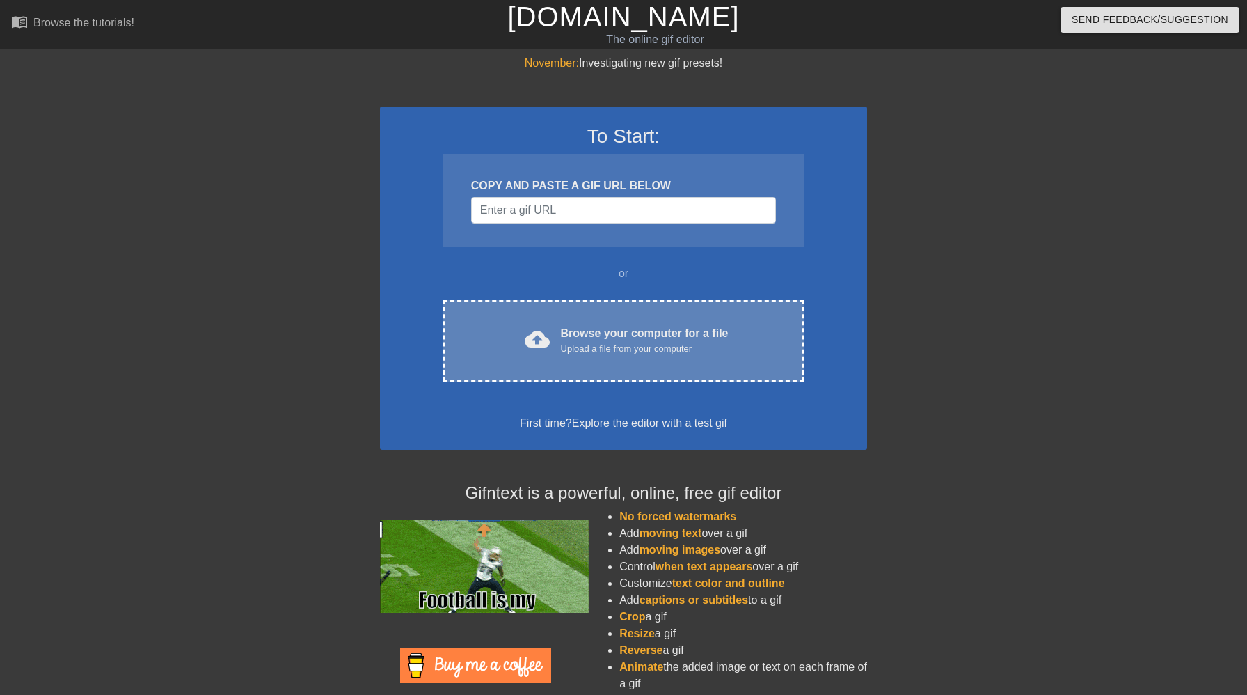
click at [613, 335] on div "Browse your computer for a file Upload a file from your computer" at bounding box center [645, 340] width 168 height 31
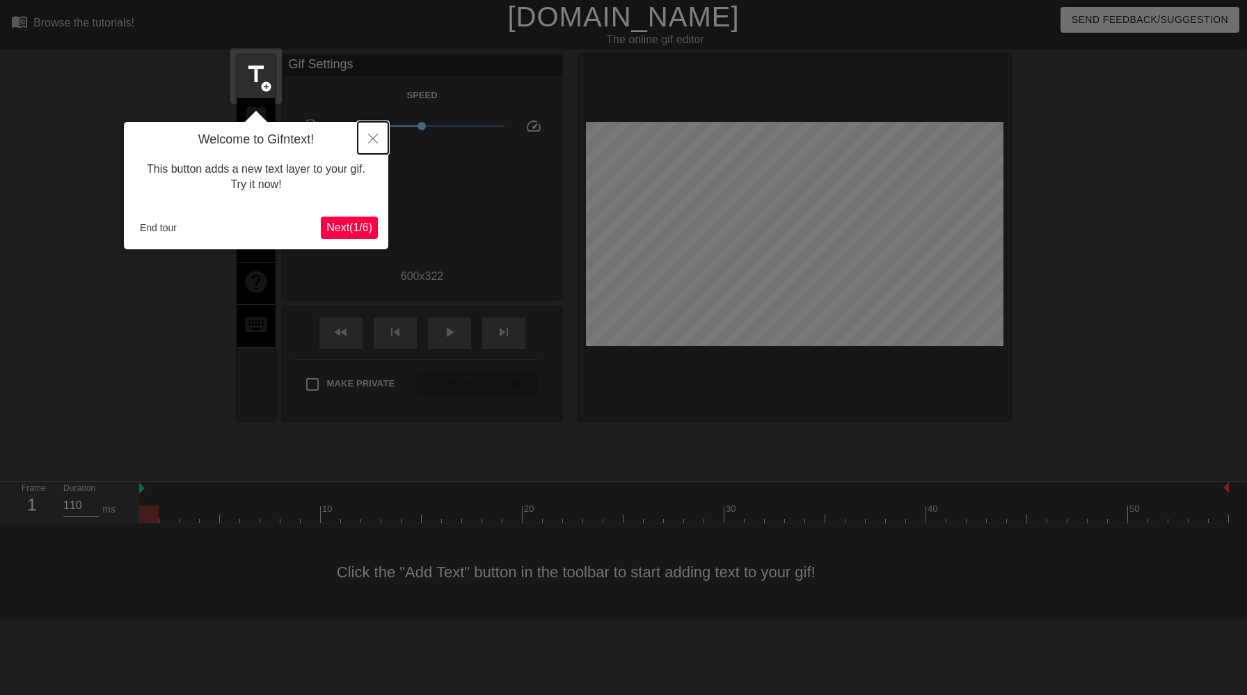
click at [372, 146] on button "Close" at bounding box center [373, 138] width 31 height 32
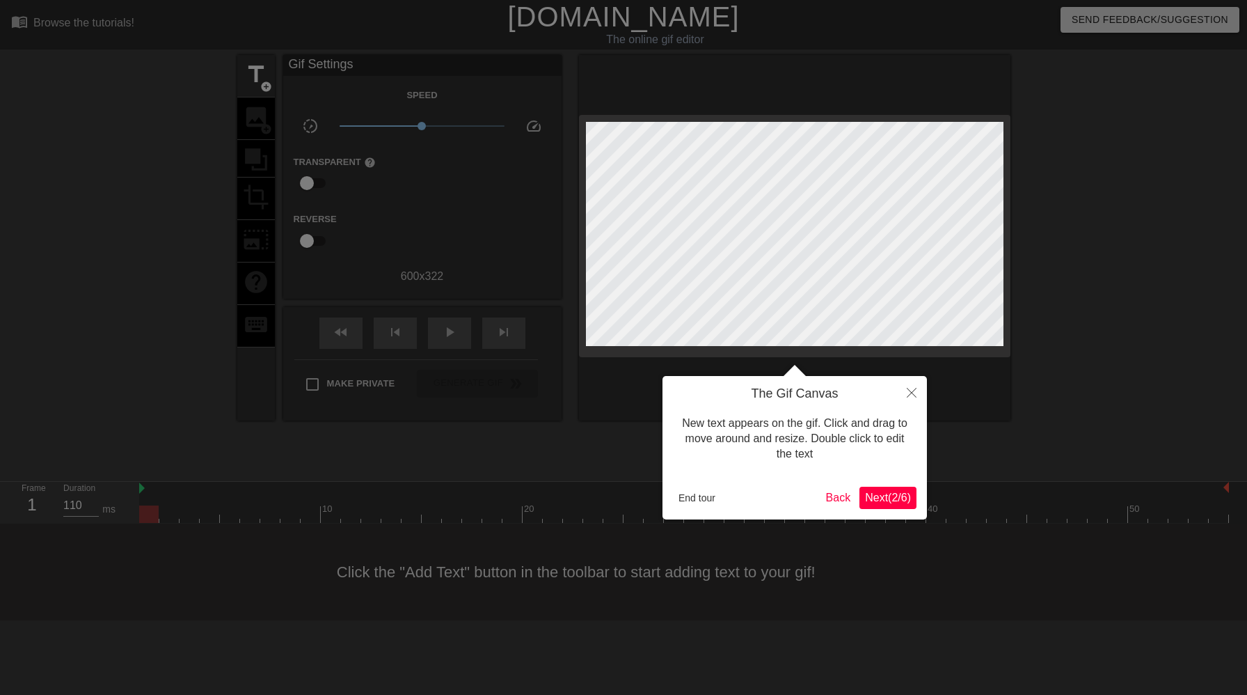
click at [876, 489] on button "Next ( 2 / 6 )" at bounding box center [888, 498] width 57 height 22
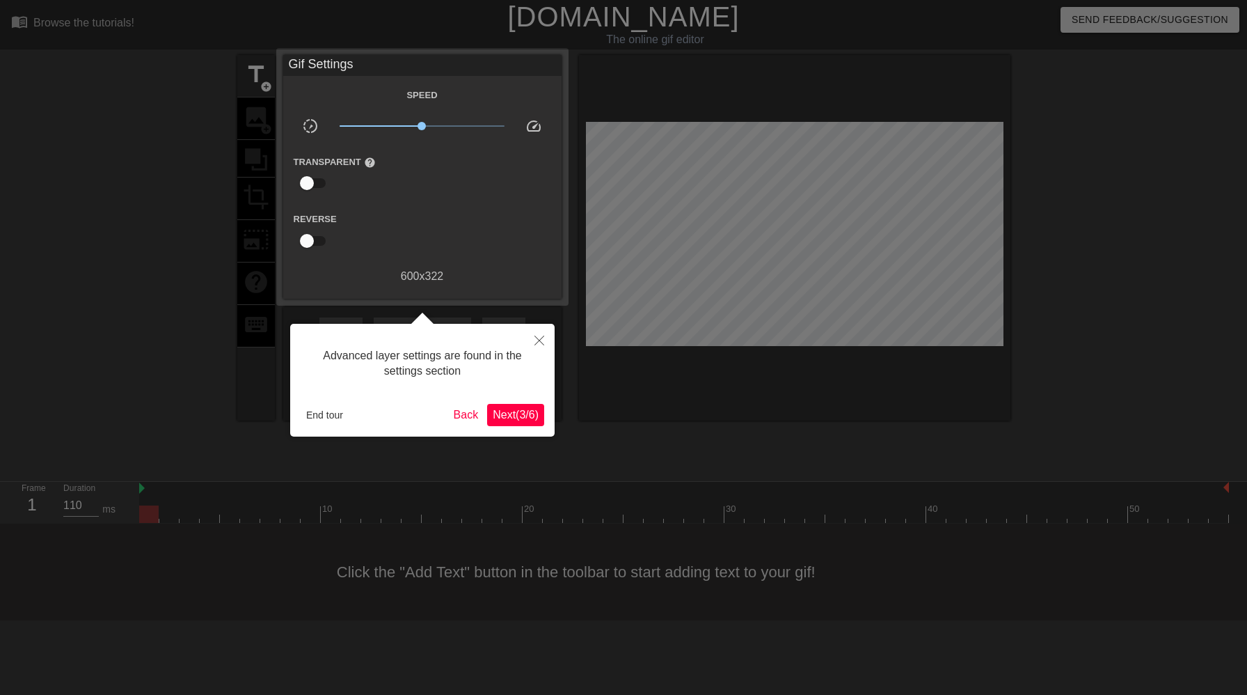
click at [521, 411] on span "Next ( 3 / 6 )" at bounding box center [516, 415] width 46 height 12
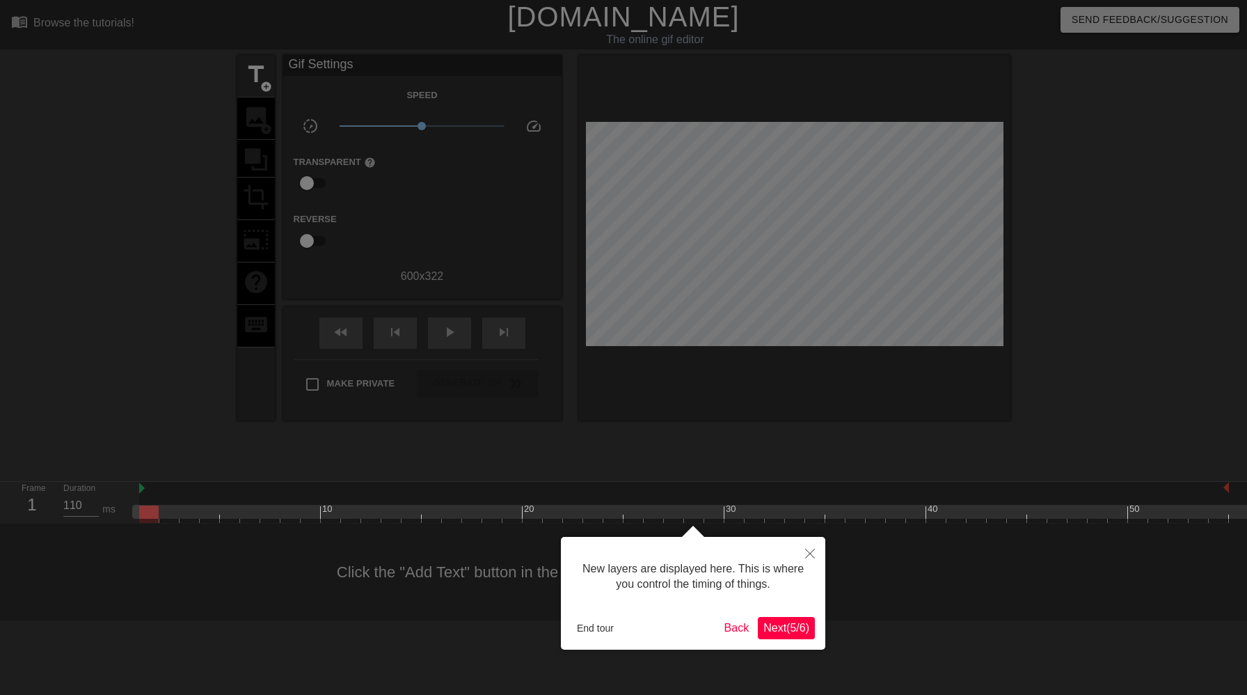
scroll to position [12, 0]
click at [794, 627] on span "Next ( 5 / 6 )" at bounding box center [787, 628] width 46 height 12
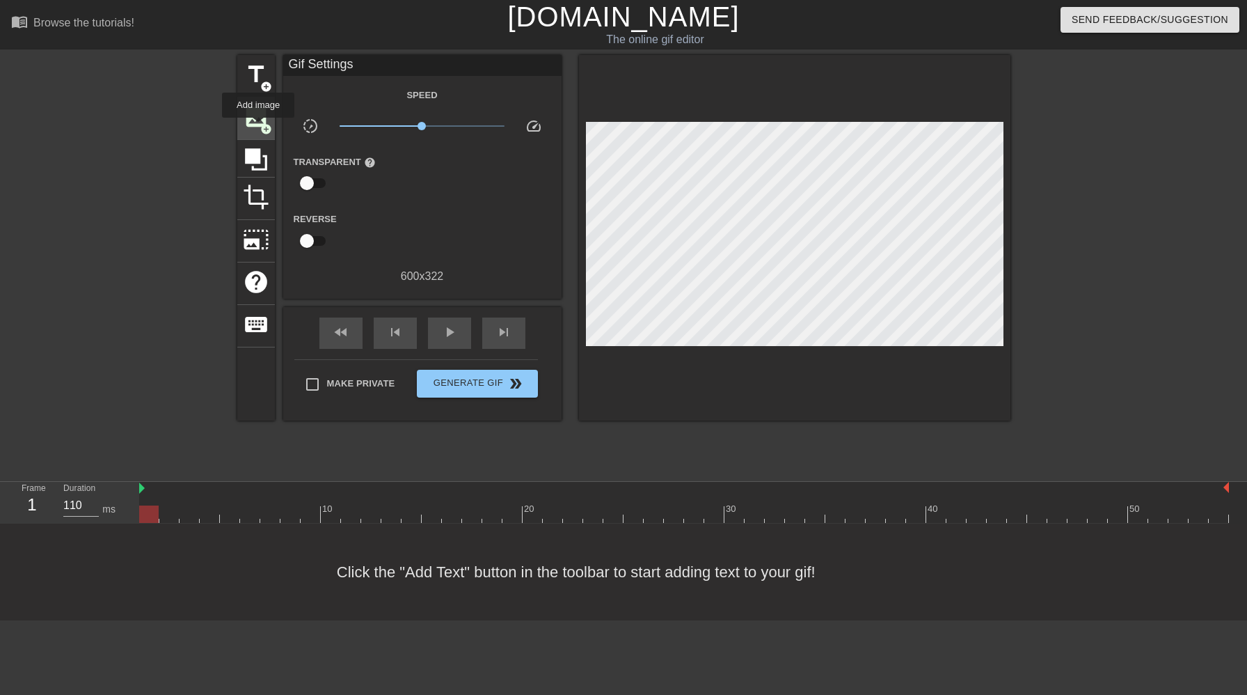
click at [259, 127] on span "image" at bounding box center [256, 117] width 26 height 26
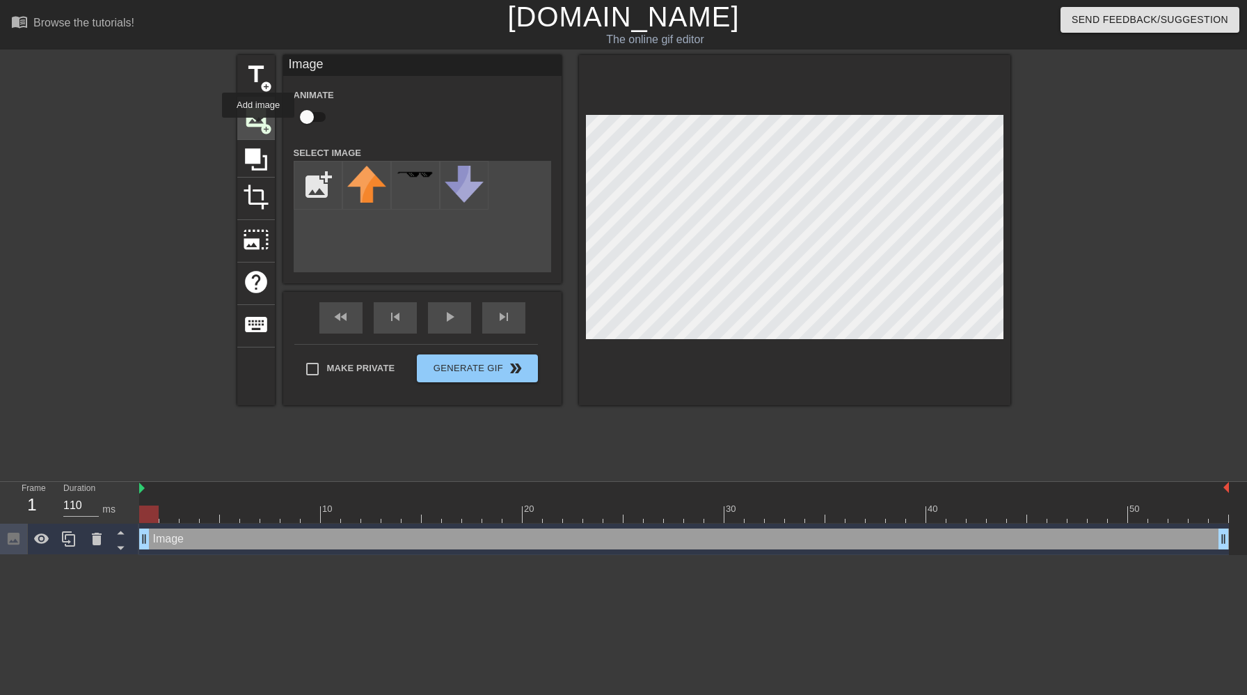
scroll to position [0, 0]
click at [320, 187] on input "file" at bounding box center [317, 185] width 47 height 47
type input "C:\fakepath\Screenshot [DATE] 3.14.08 PM.png"
click at [368, 181] on img at bounding box center [366, 181] width 39 height 30
click at [155, 491] on div at bounding box center [684, 489] width 1090 height 14
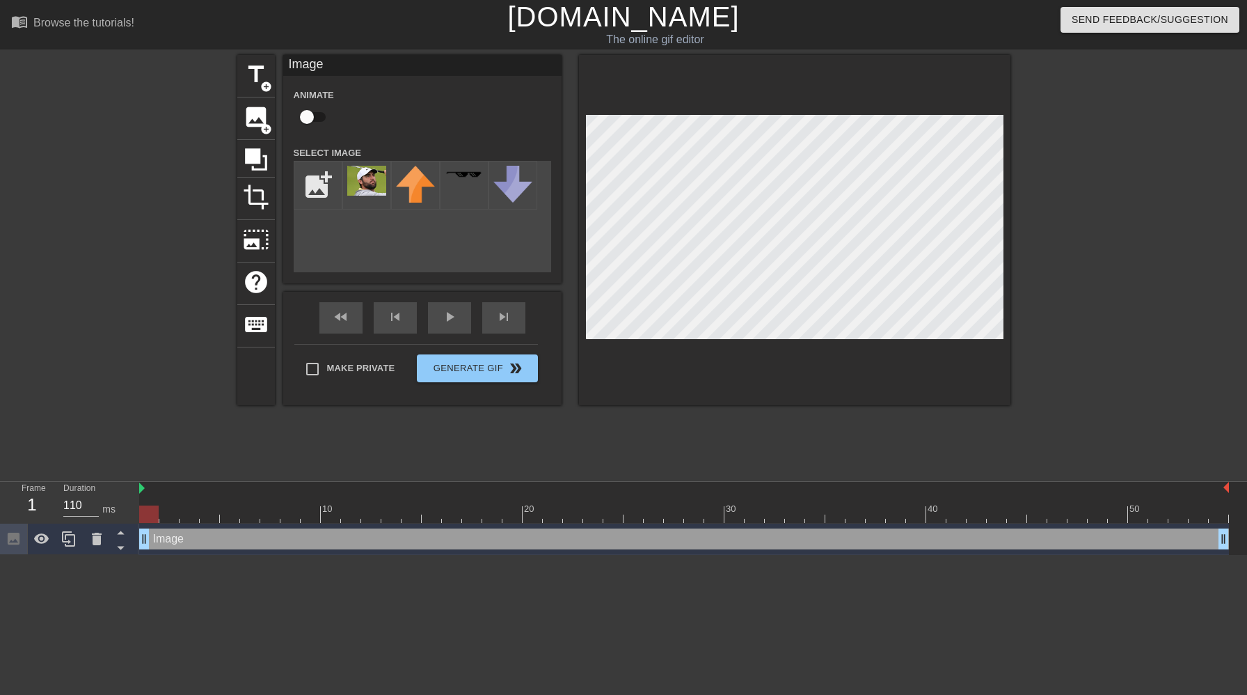
click at [163, 491] on div at bounding box center [684, 489] width 1090 height 14
drag, startPoint x: 141, startPoint y: 490, endPoint x: 94, endPoint y: 489, distance: 46.6
click at [94, 489] on div "Frame 1 Duration 110 ms 10 20 30 40 50 Image drag_handle drag_handle" at bounding box center [623, 518] width 1247 height 73
click at [150, 502] on div at bounding box center [149, 504] width 20 height 17
drag, startPoint x: 148, startPoint y: 491, endPoint x: 919, endPoint y: 487, distance: 770.6
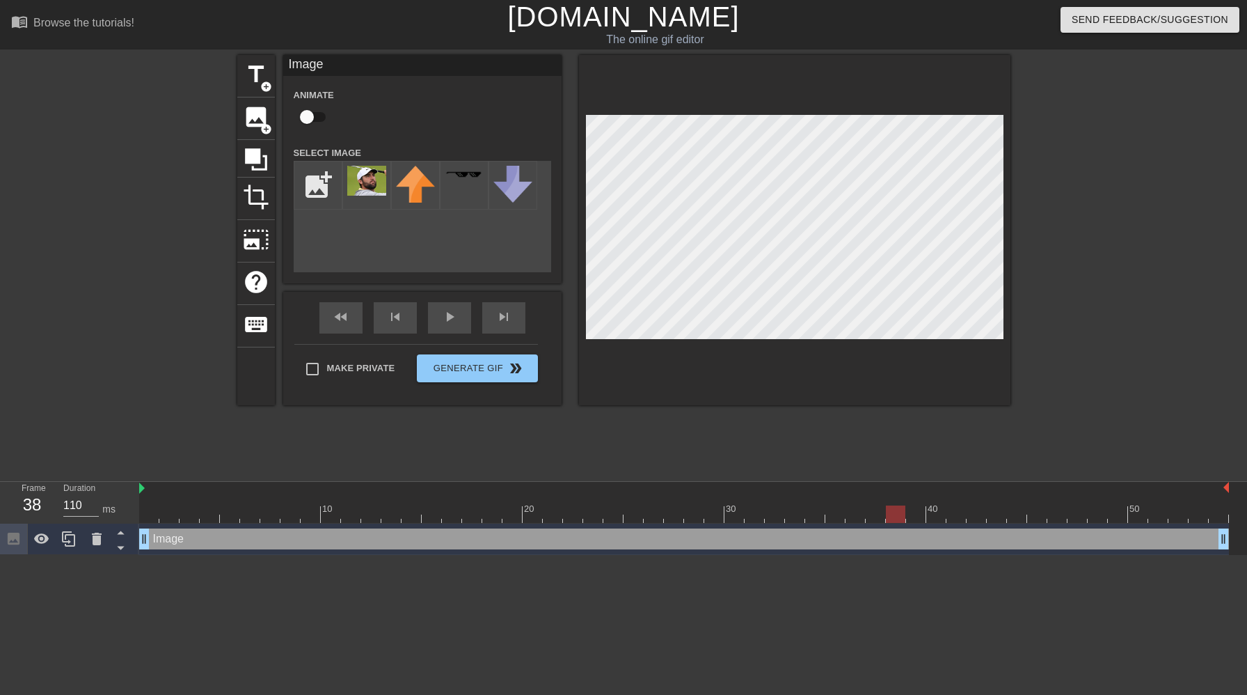
click at [919, 487] on div at bounding box center [684, 489] width 1090 height 14
drag, startPoint x: 904, startPoint y: 516, endPoint x: 0, endPoint y: 502, distance: 903.7
click at [0, 502] on div "Frame 1 Duration 110 ms 10 20 30 40 50 Image drag_handle drag_handle" at bounding box center [623, 518] width 1247 height 73
click at [35, 509] on div "1" at bounding box center [32, 504] width 21 height 25
click at [38, 535] on icon at bounding box center [41, 538] width 15 height 10
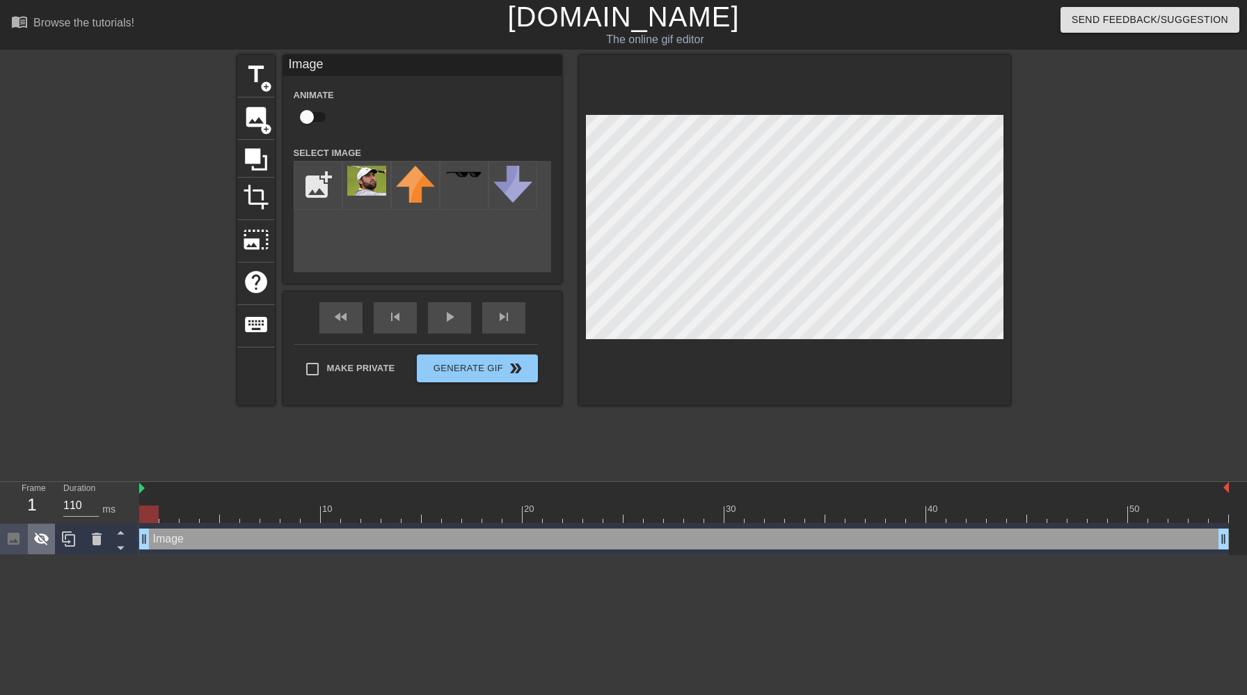
click at [42, 539] on icon at bounding box center [41, 538] width 17 height 17
click at [366, 188] on img at bounding box center [366, 181] width 39 height 30
click at [203, 518] on div at bounding box center [684, 513] width 1090 height 17
drag, startPoint x: 210, startPoint y: 517, endPoint x: 157, endPoint y: 503, distance: 54.9
click at [157, 503] on div "10 20 30 40 50" at bounding box center [684, 502] width 1090 height 41
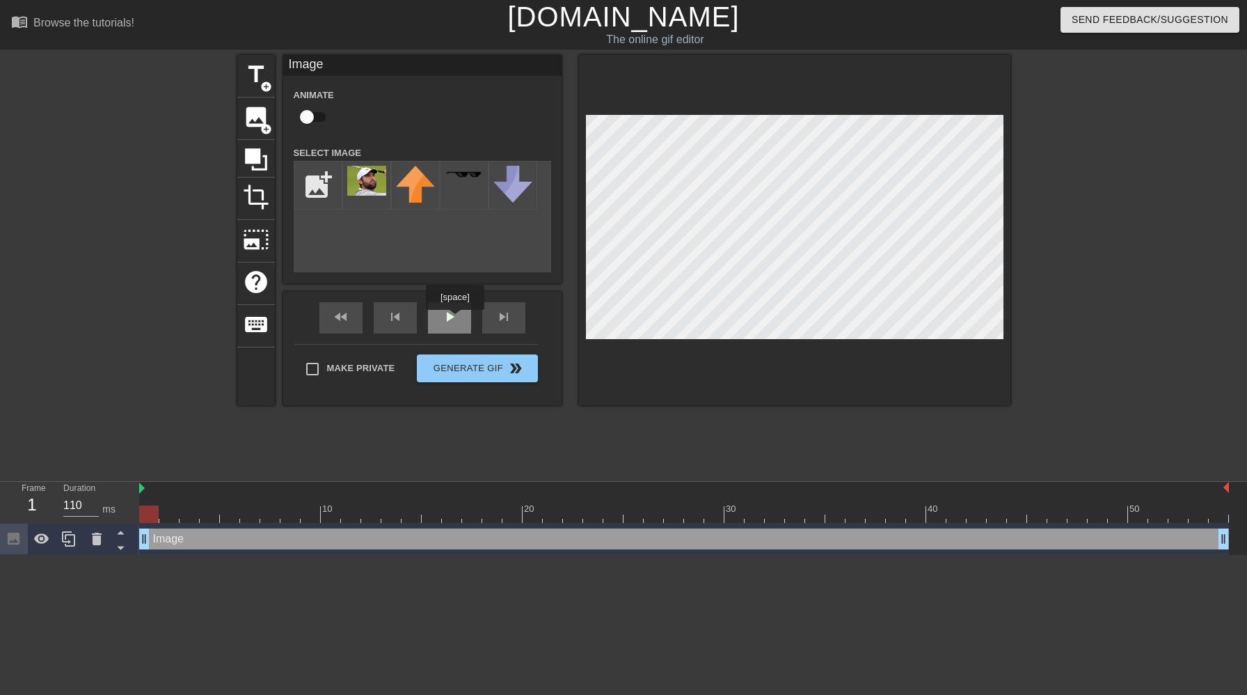
click at [457, 320] on div "play_arrow" at bounding box center [449, 317] width 43 height 31
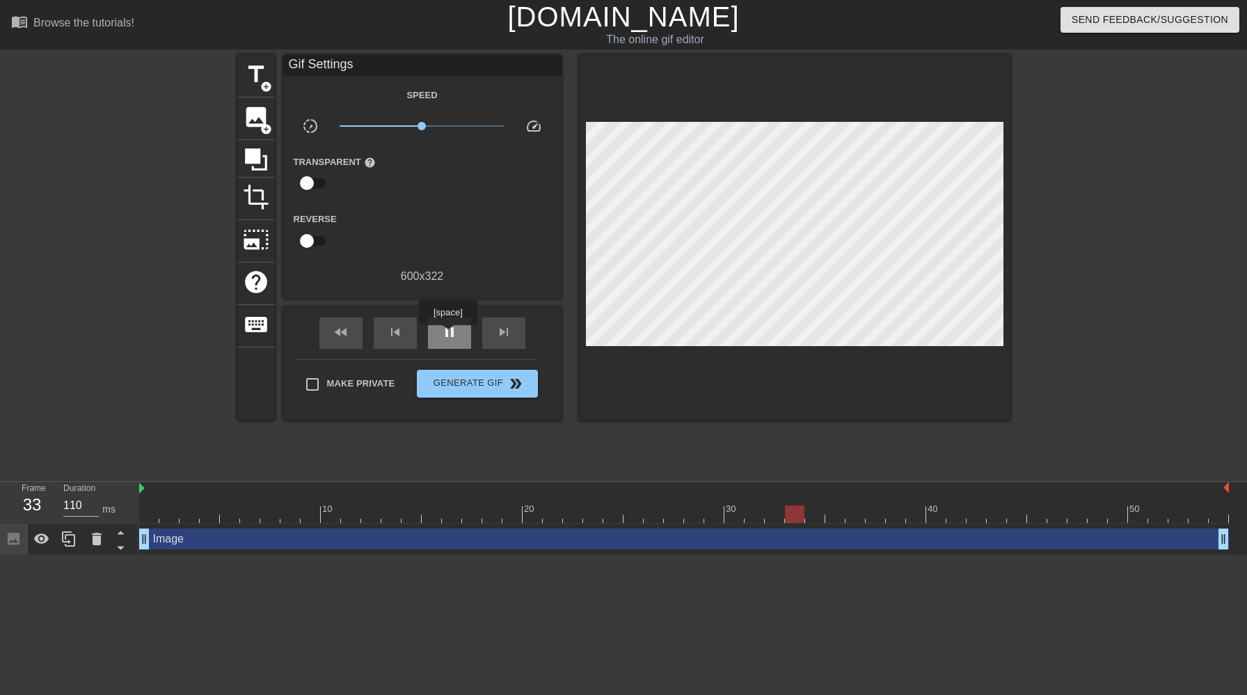
click at [450, 335] on span "pause" at bounding box center [449, 332] width 17 height 17
click at [455, 379] on span "Generate Gif double_arrow" at bounding box center [477, 383] width 109 height 17
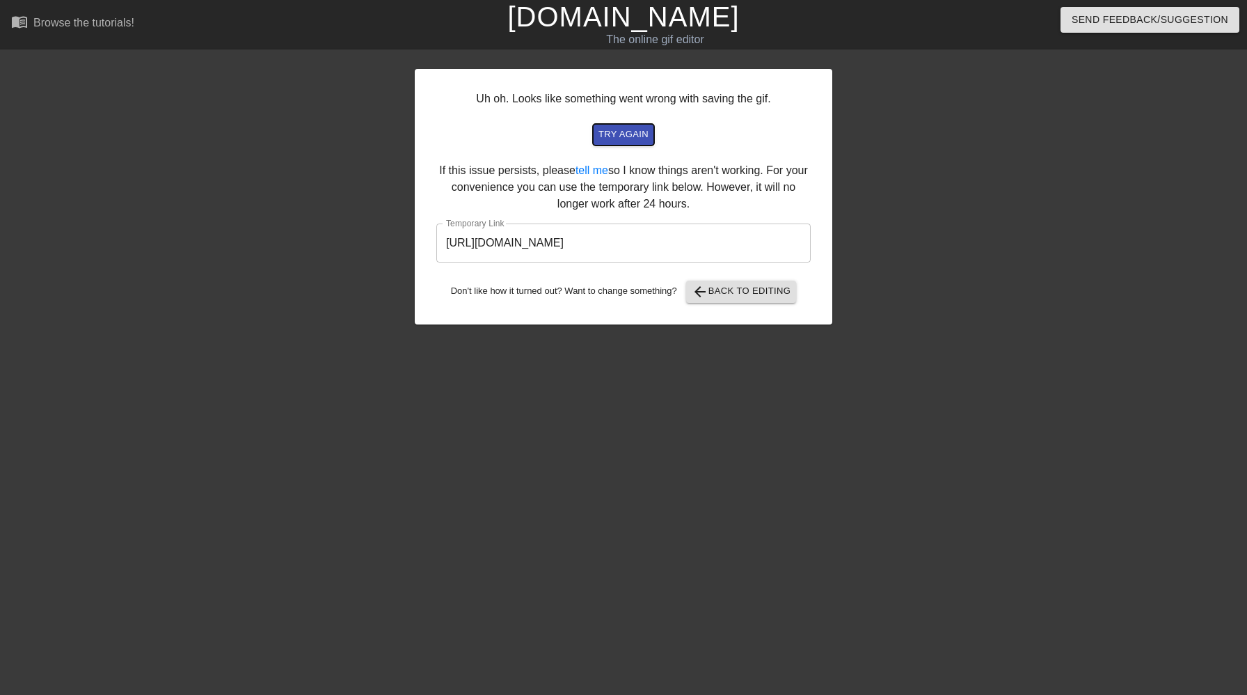
click at [635, 134] on span "try again" at bounding box center [624, 135] width 50 height 16
